Goal: Obtain resource: Download file/media

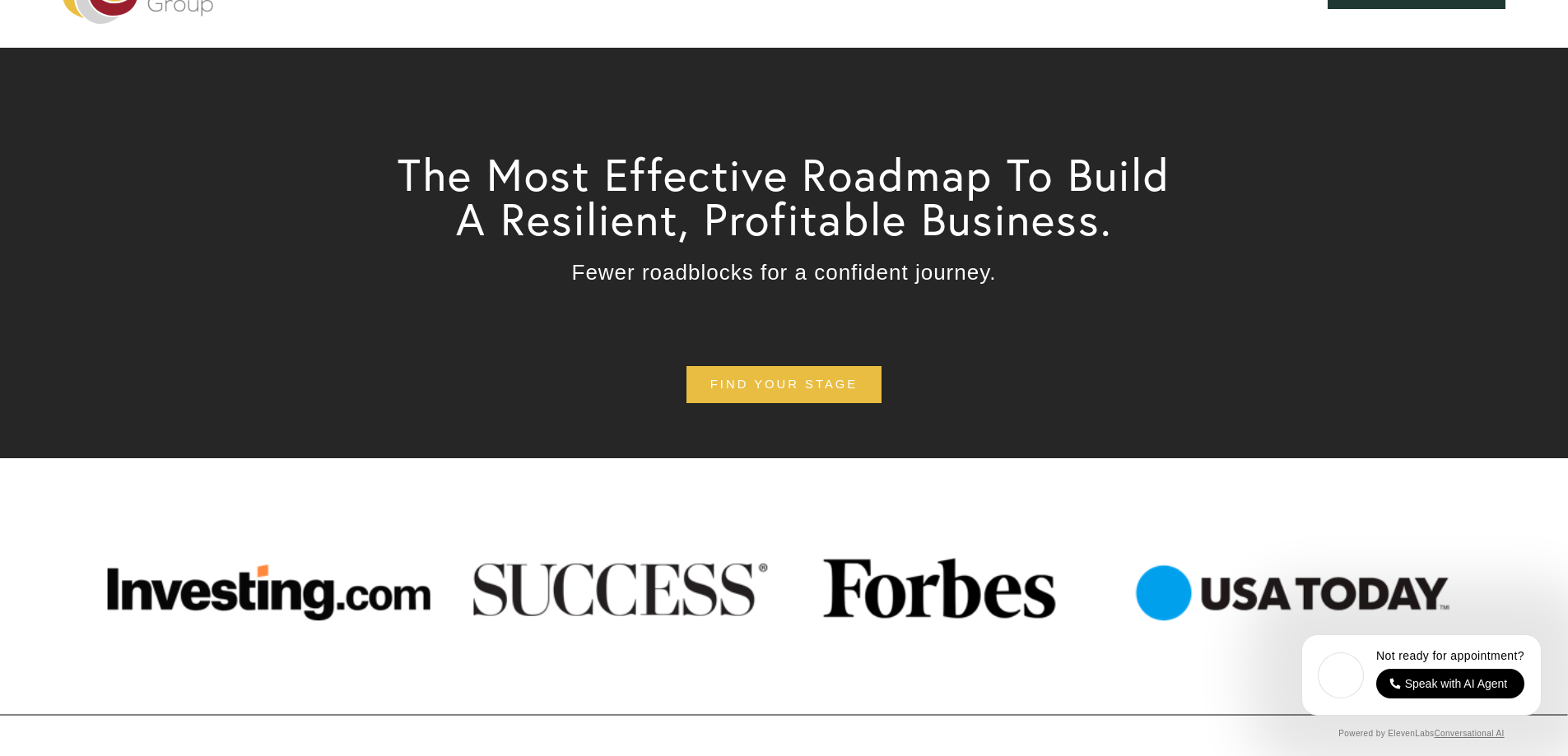
scroll to position [82, 0]
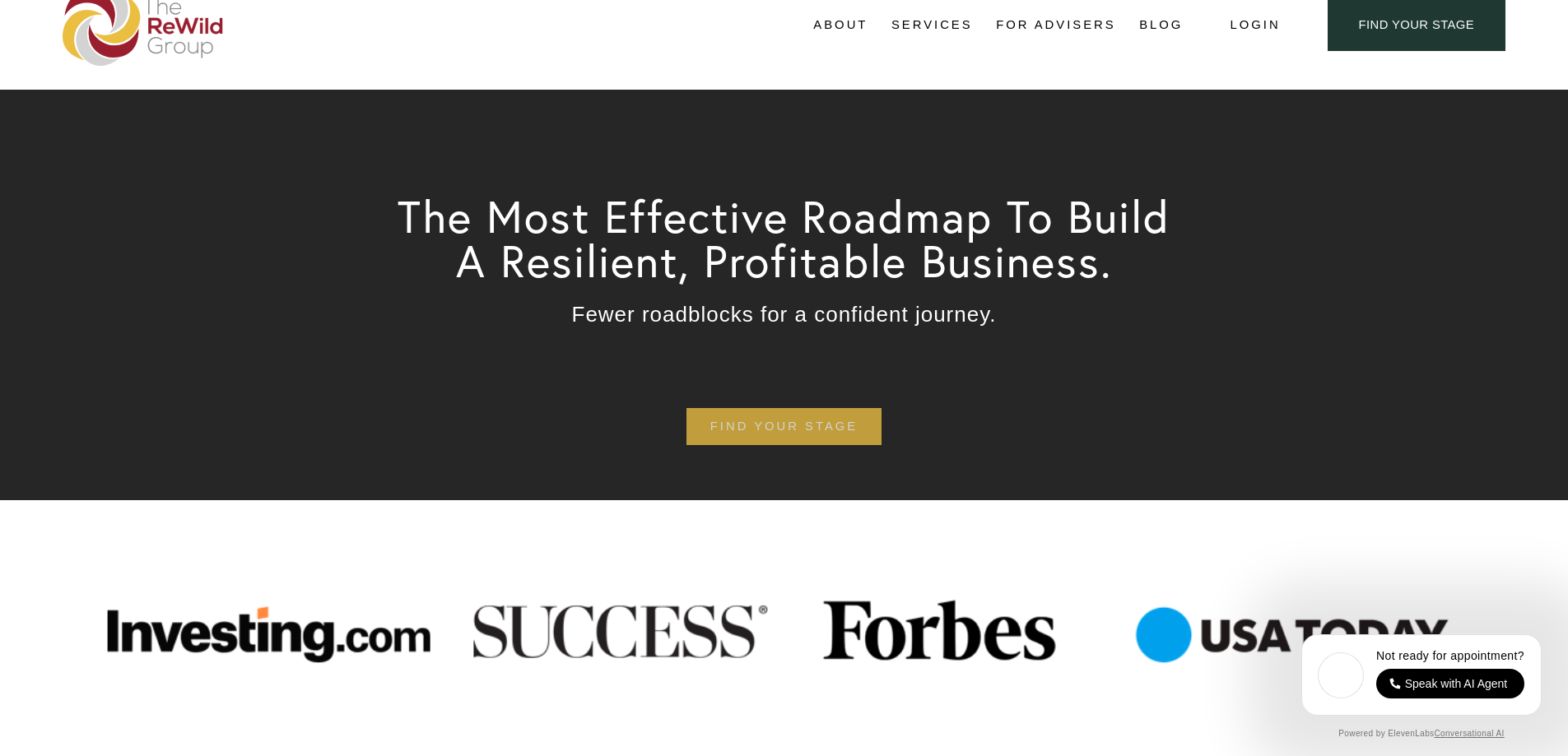
click at [781, 440] on link "find your stage" at bounding box center [784, 426] width 195 height 37
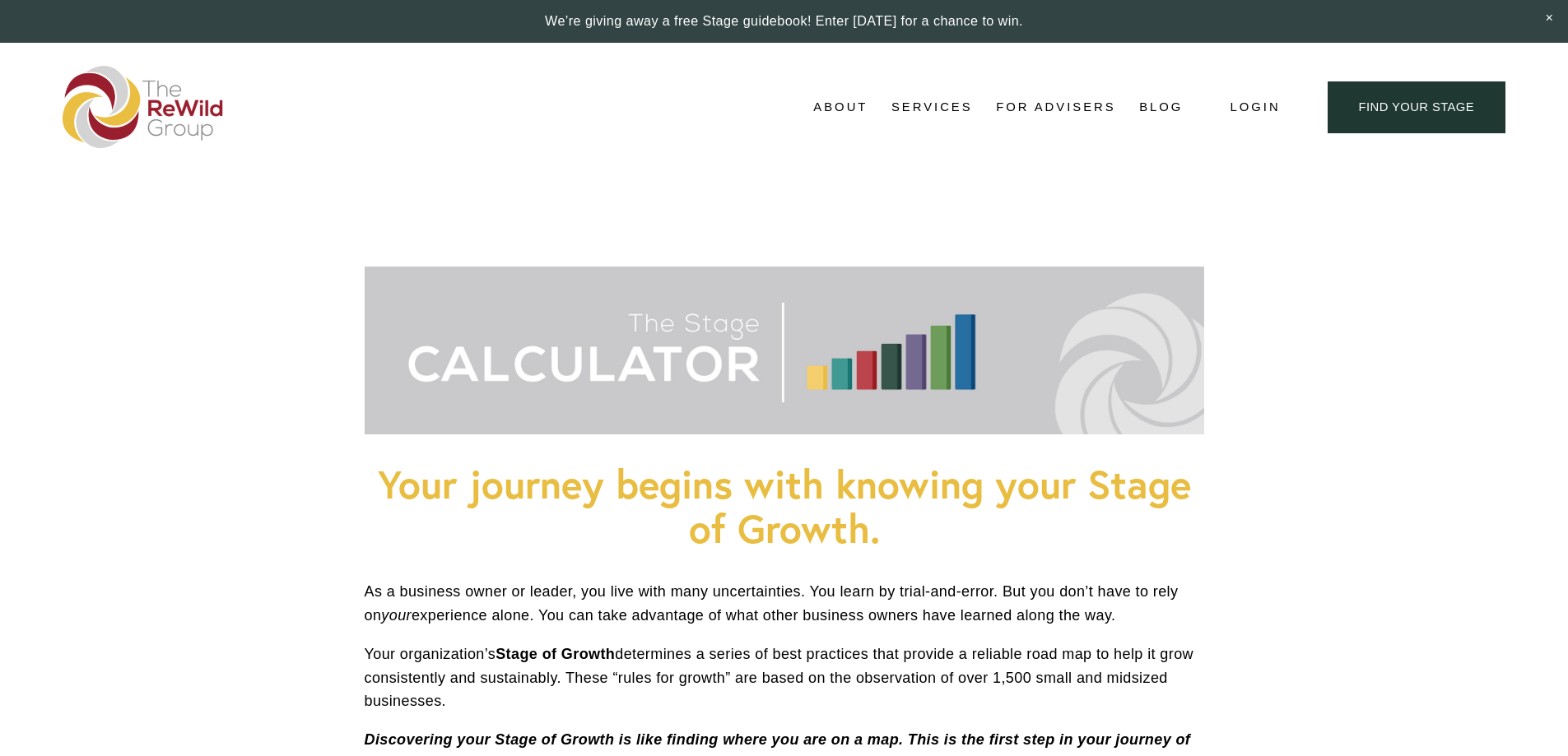
click at [0, 0] on span "Free Resources" at bounding box center [0, 0] width 0 height 0
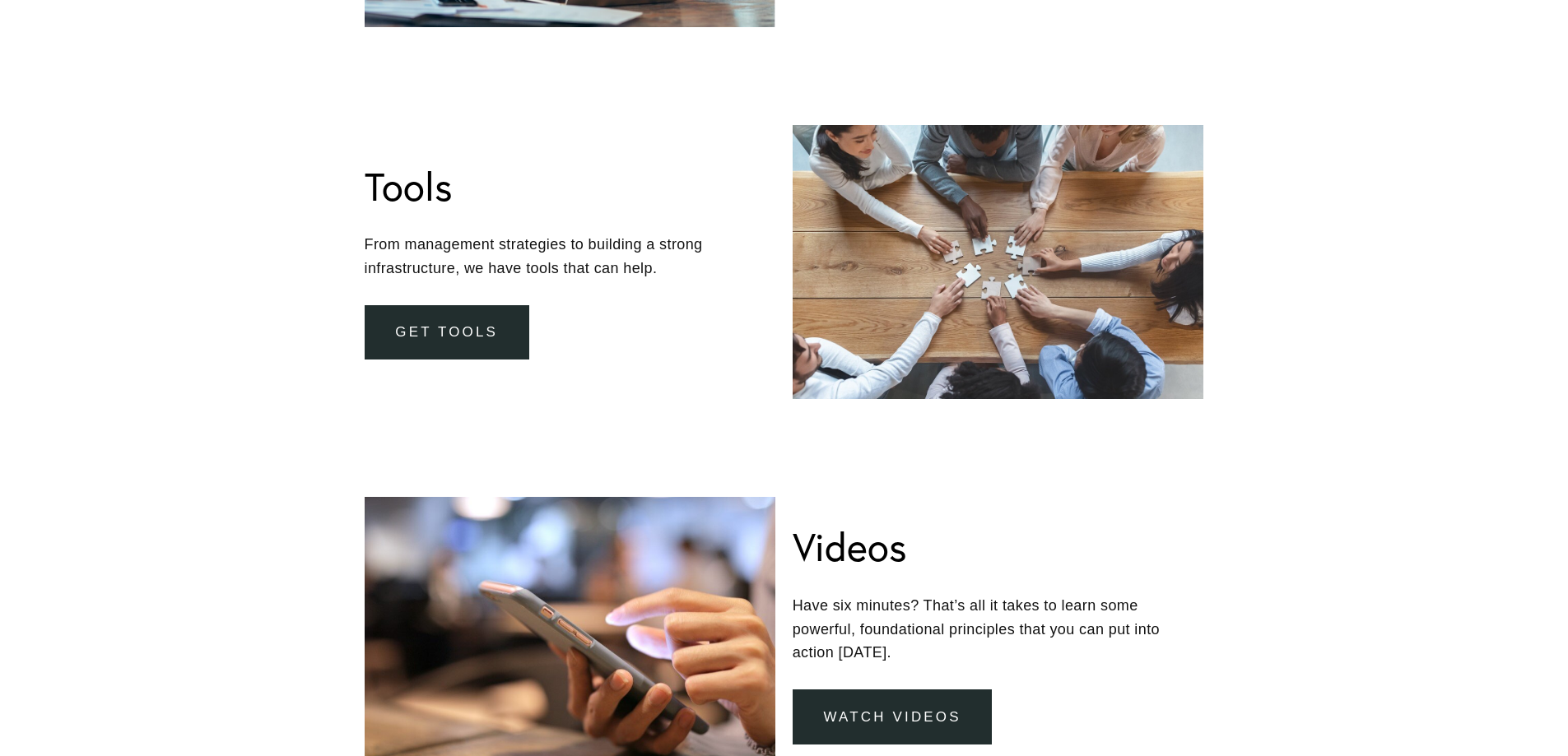
scroll to position [988, 0]
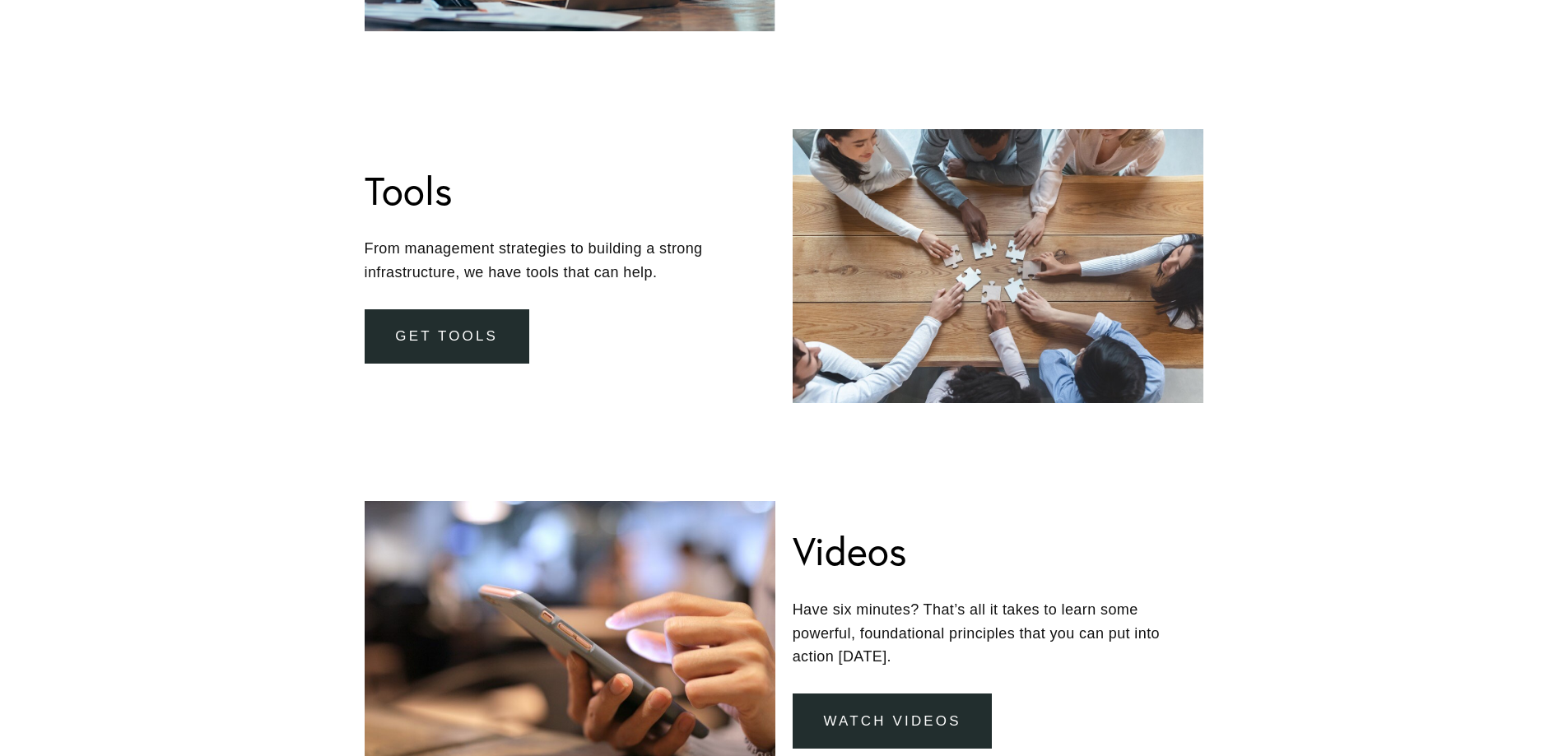
click at [453, 337] on link "Get Tools" at bounding box center [447, 337] width 165 height 55
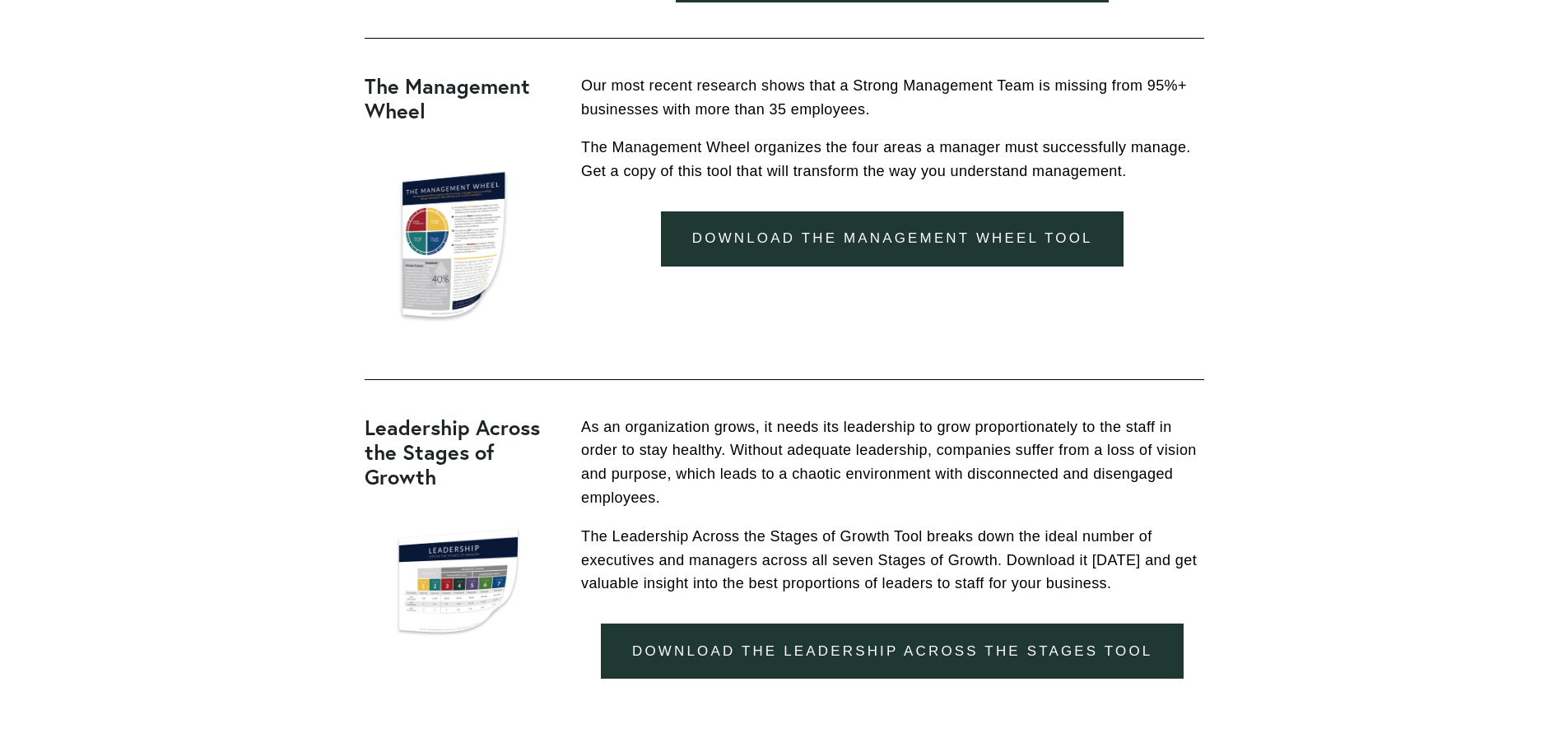
scroll to position [1563, 0]
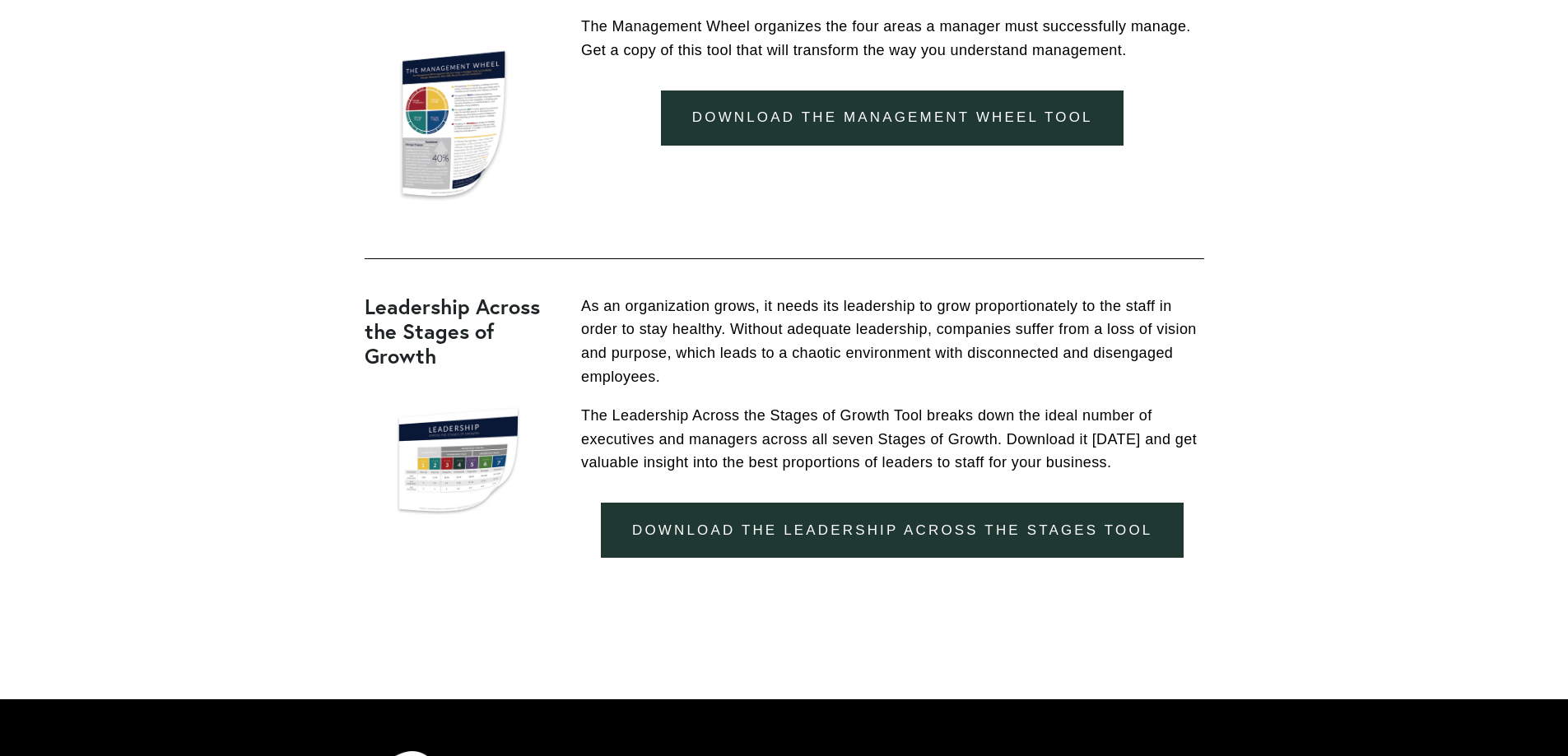
click at [853, 549] on link "download the leadership across the stages tool" at bounding box center [893, 531] width 583 height 55
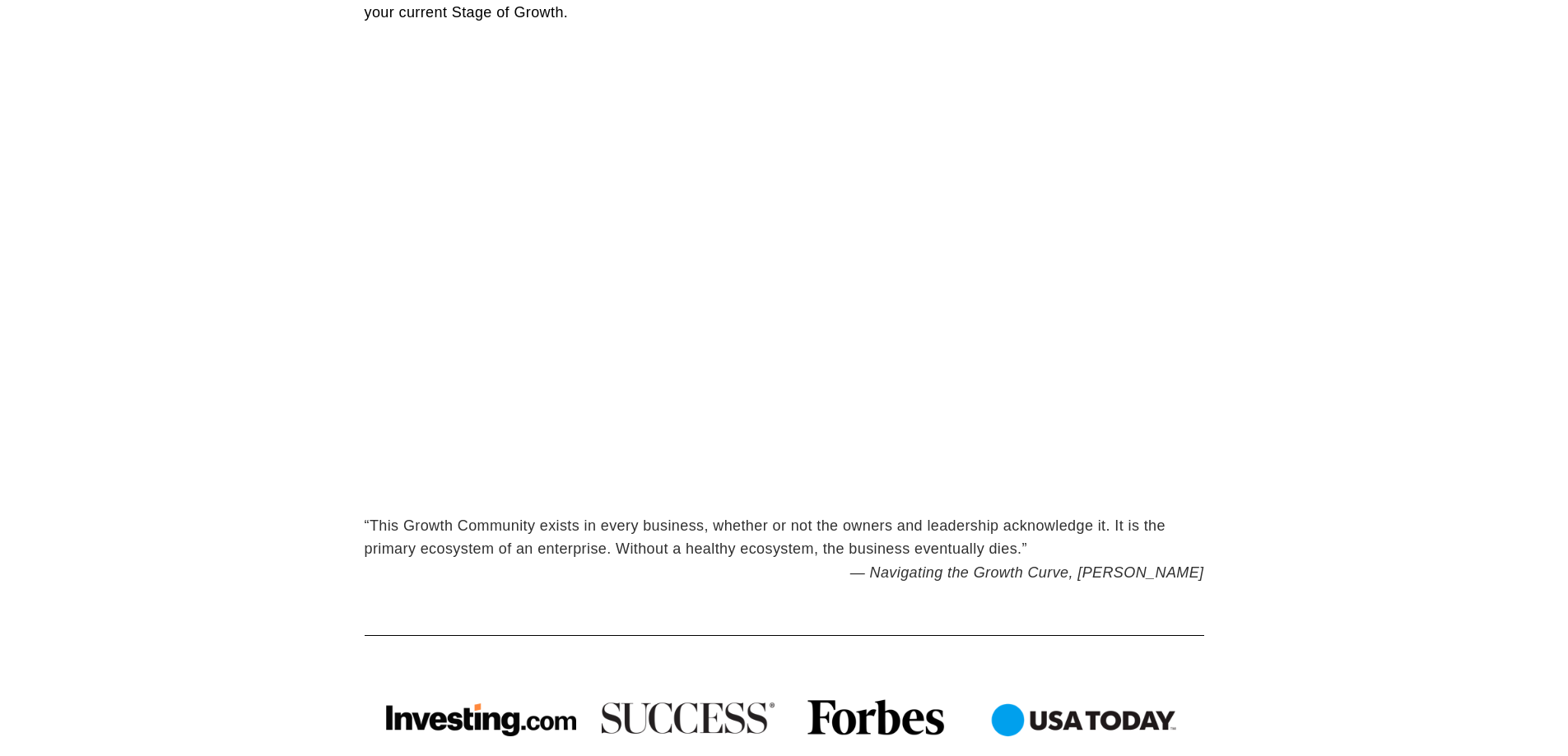
scroll to position [1069, 0]
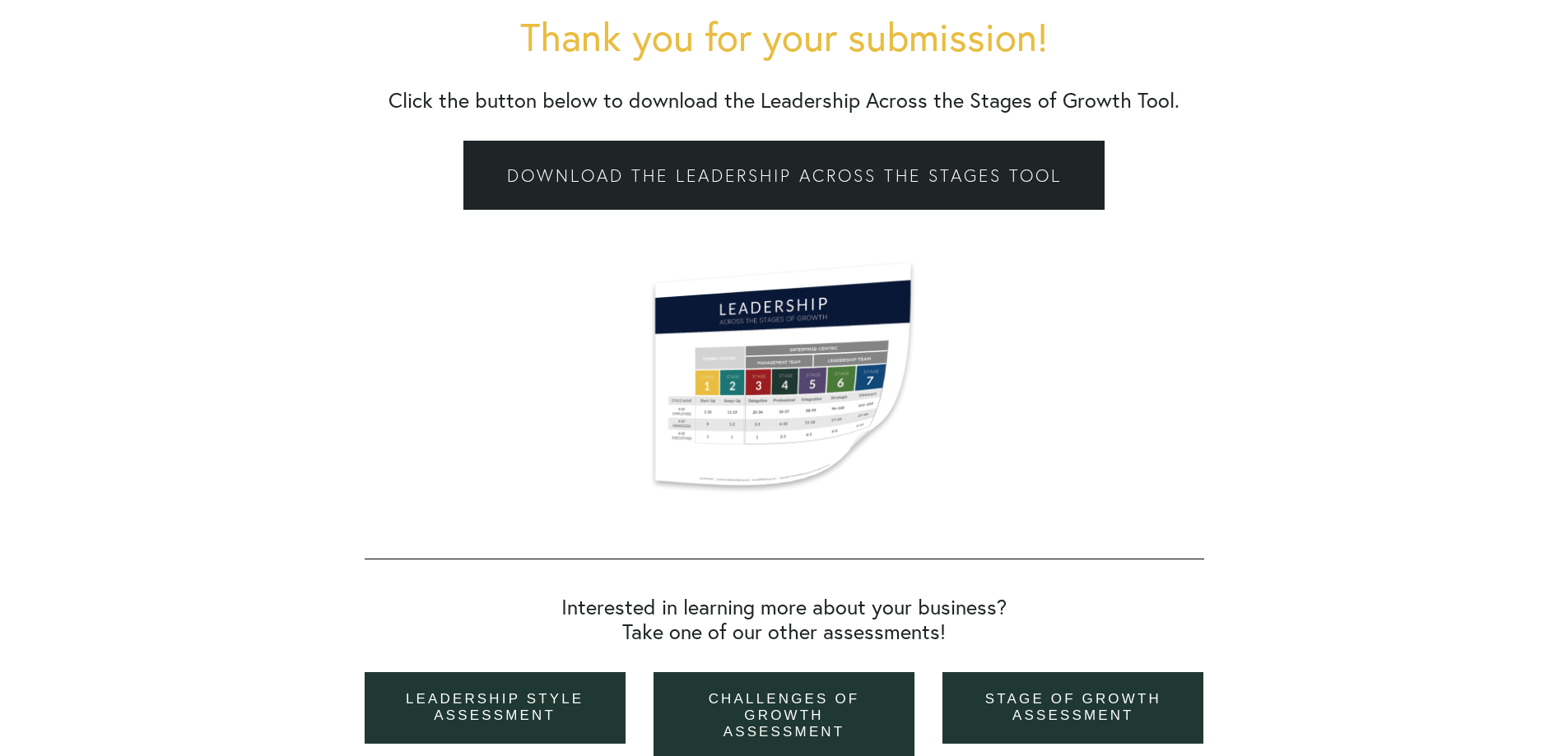
scroll to position [576, 0]
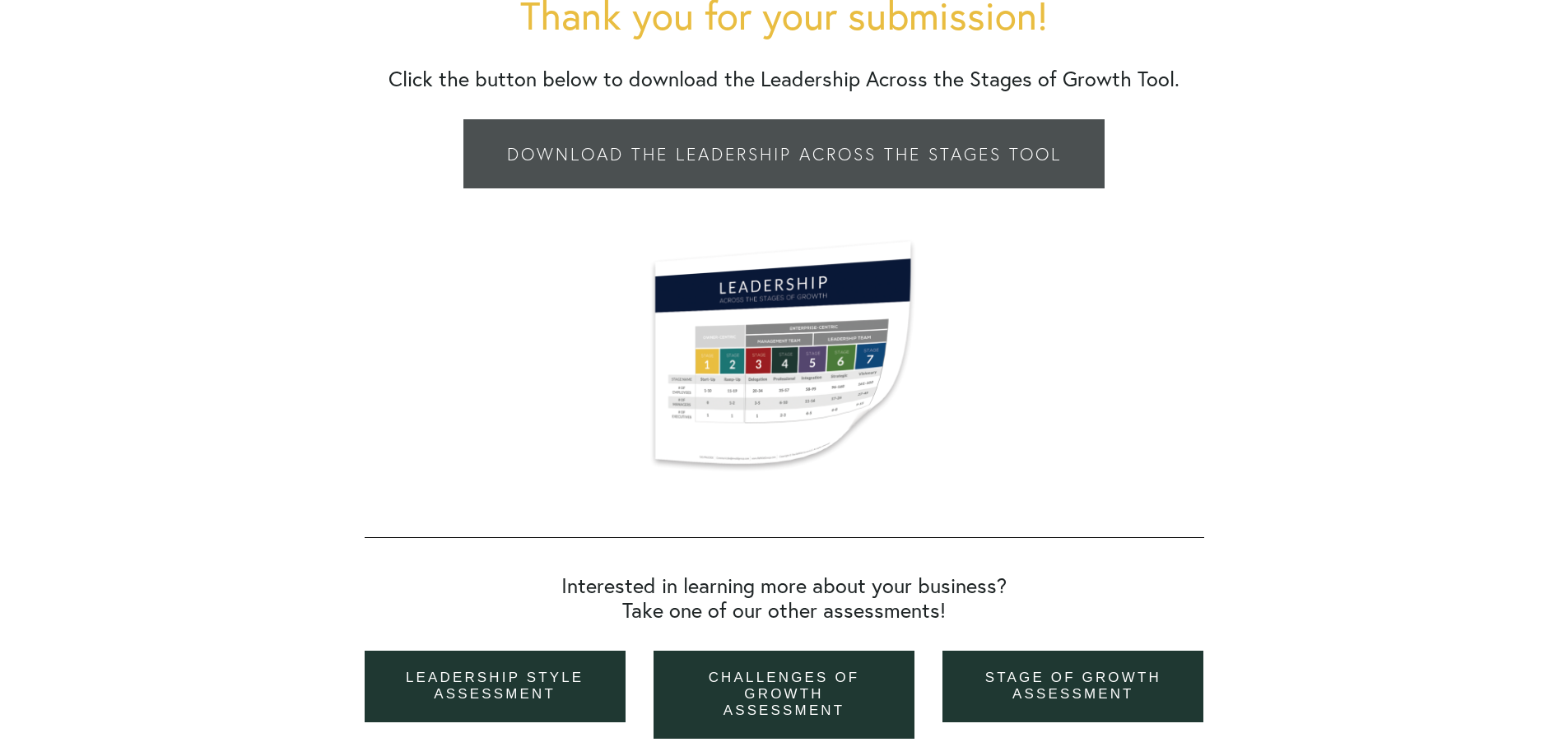
click at [847, 159] on link "Download the Leadership across the Stages Tool" at bounding box center [784, 153] width 641 height 69
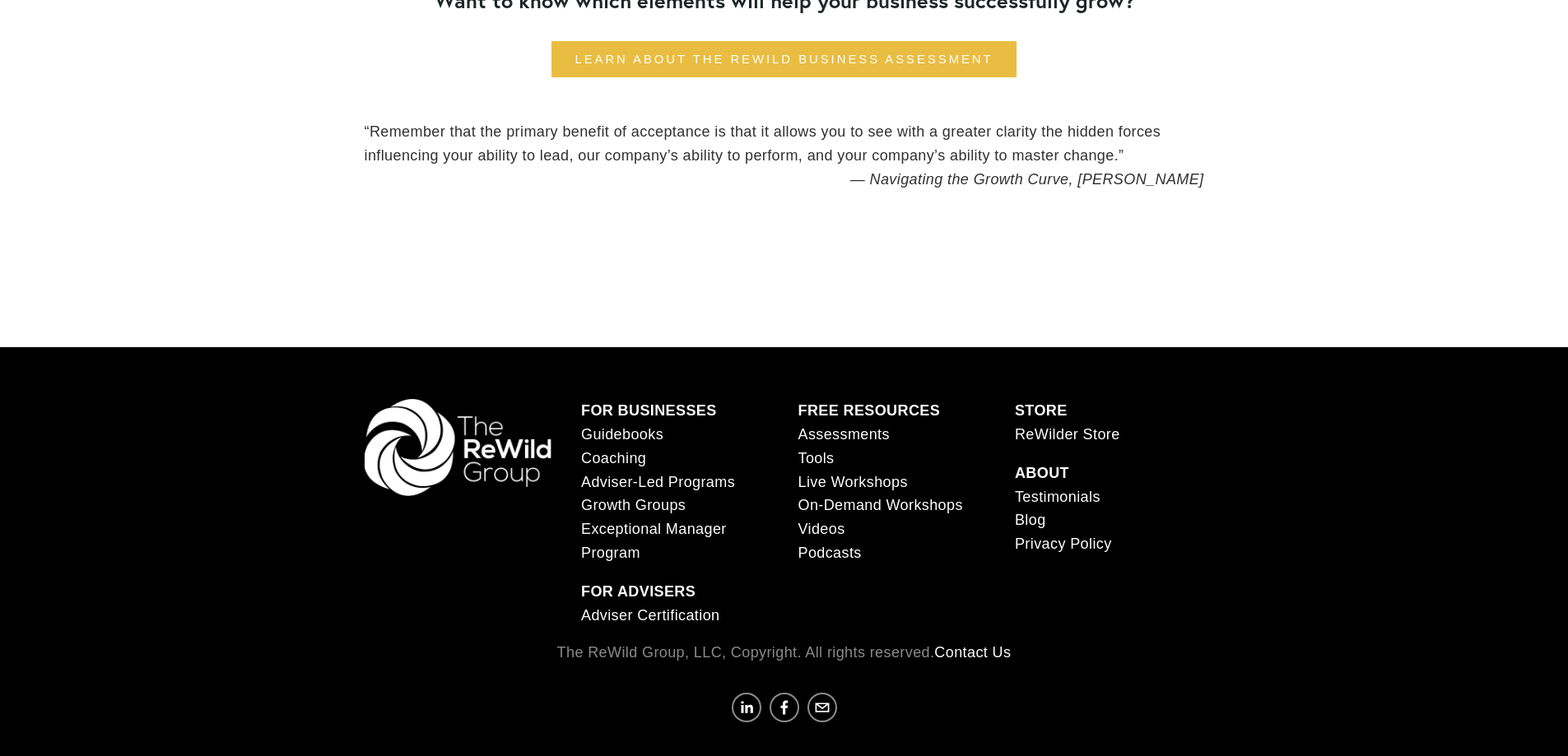
scroll to position [1433, 0]
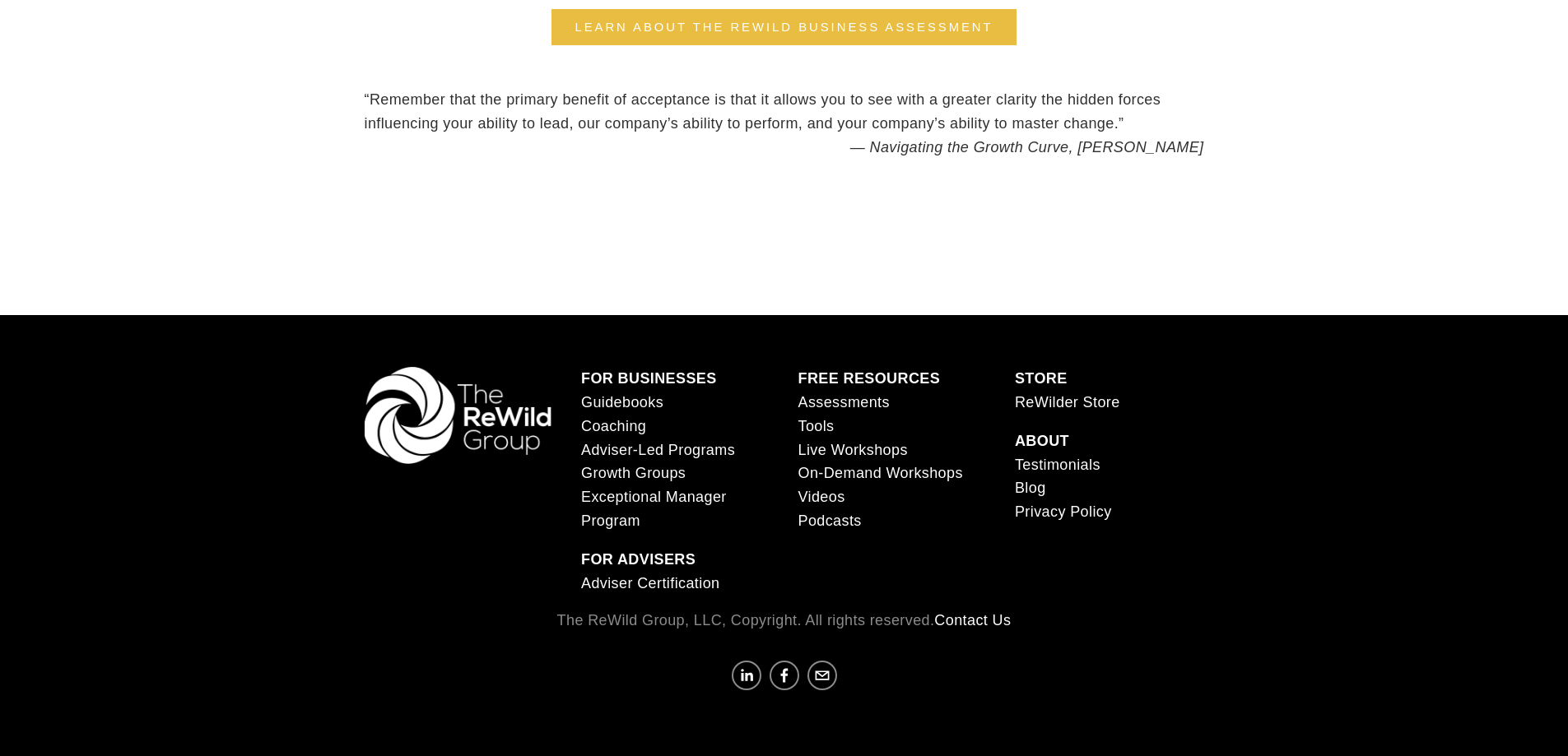
click at [979, 619] on link "Contact Us" at bounding box center [972, 621] width 77 height 24
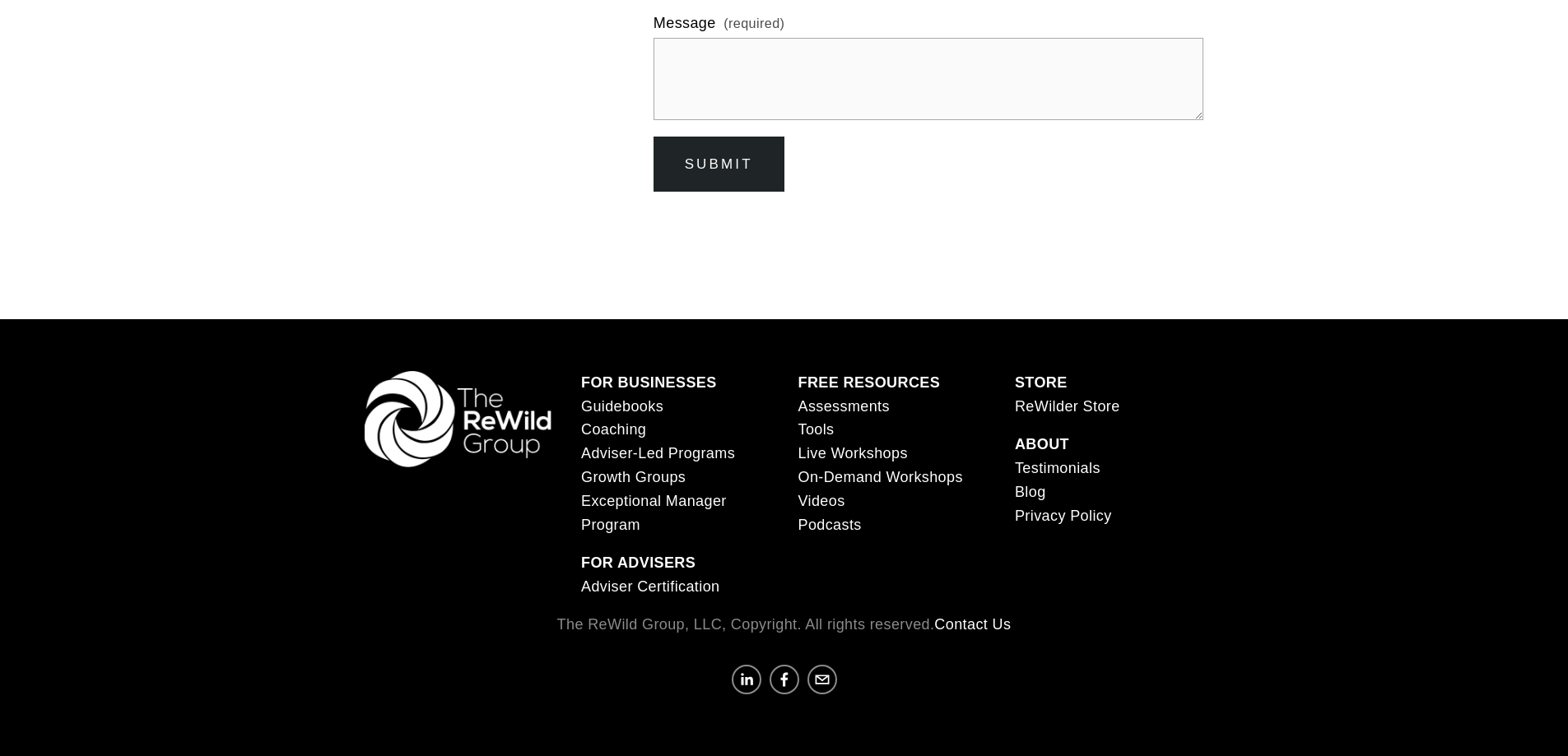
scroll to position [913, 0]
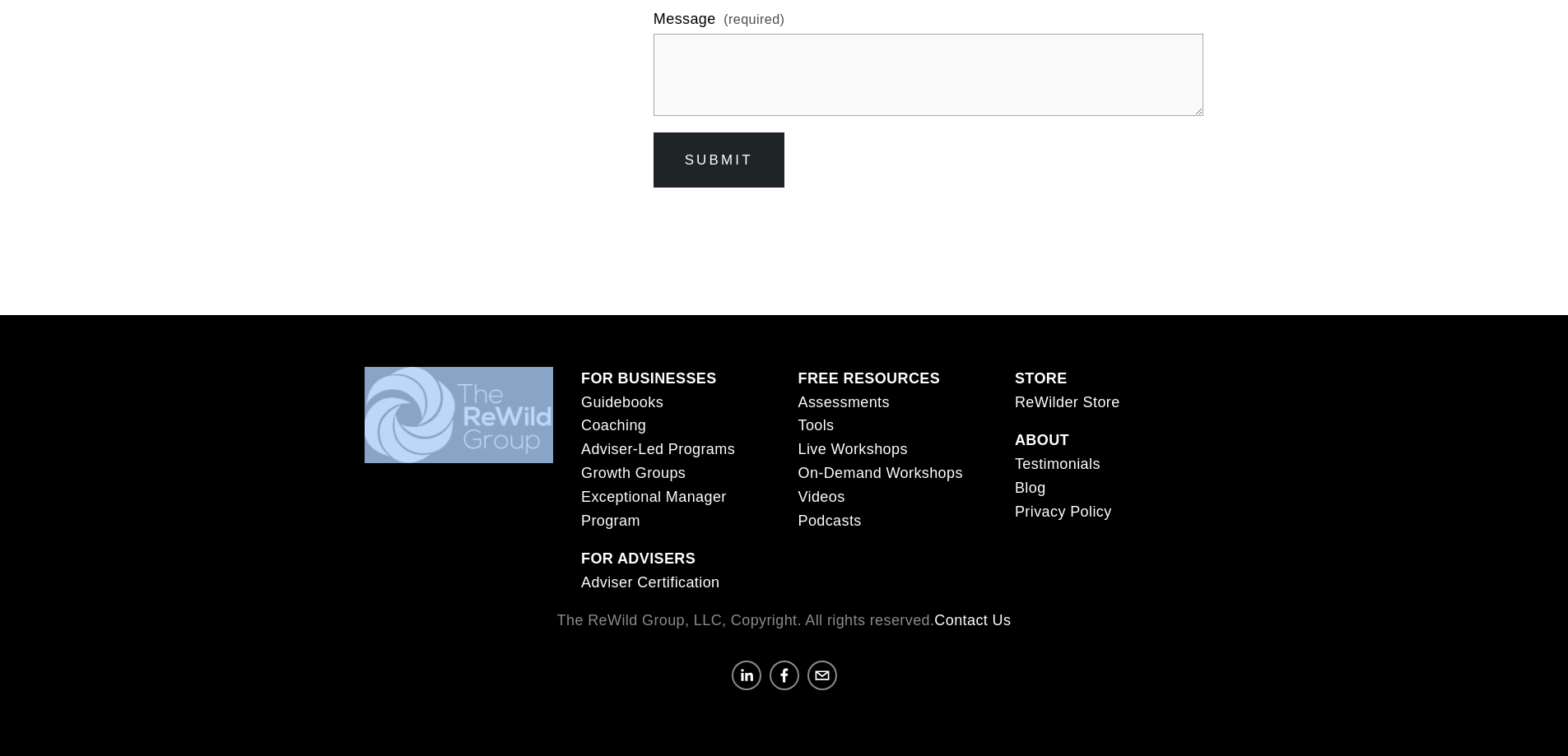
drag, startPoint x: 561, startPoint y: 454, endPoint x: 495, endPoint y: 399, distance: 85.9
click at [495, 399] on div at bounding box center [459, 416] width 217 height 97
click at [504, 407] on div at bounding box center [459, 416] width 190 height 97
